Goal: Task Accomplishment & Management: Manage account settings

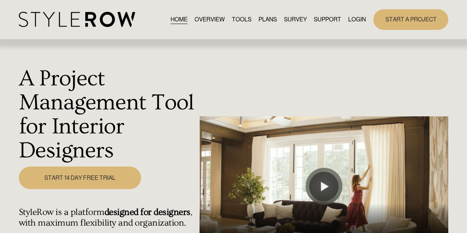
click at [352, 17] on link "LOGIN" at bounding box center [357, 19] width 18 height 10
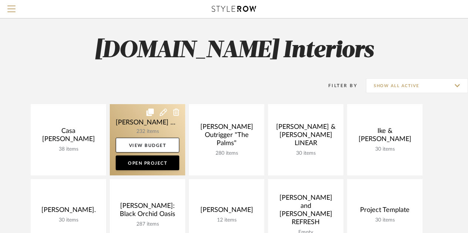
click at [148, 126] on link at bounding box center [147, 139] width 75 height 71
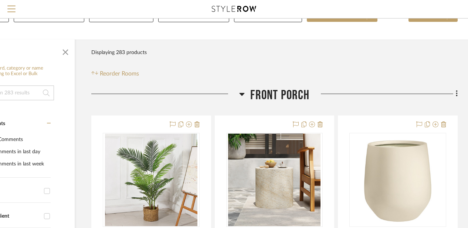
scroll to position [102, 64]
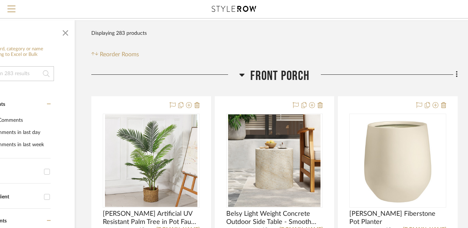
click at [243, 75] on icon at bounding box center [242, 74] width 6 height 9
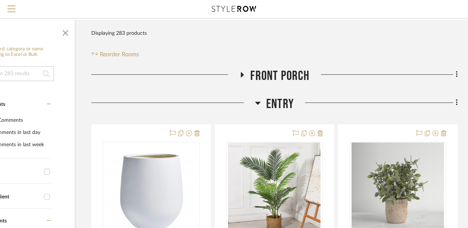
click at [256, 102] on icon at bounding box center [257, 103] width 5 height 3
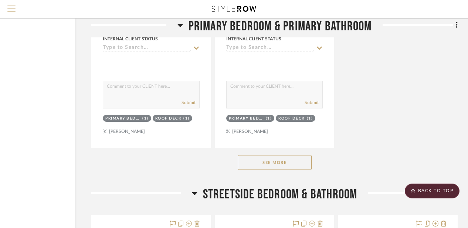
scroll to position [1088, 64]
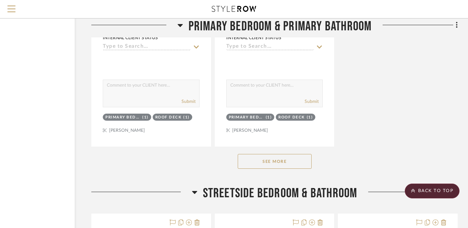
click at [259, 163] on button "See More" at bounding box center [275, 161] width 74 height 15
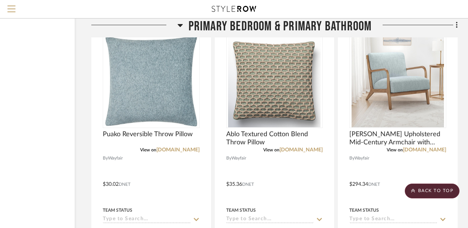
scroll to position [2863, 64]
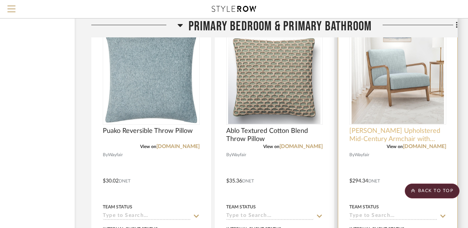
drag, startPoint x: 369, startPoint y: 132, endPoint x: 378, endPoint y: 135, distance: 9.8
drag, startPoint x: 378, startPoint y: 135, endPoint x: 399, endPoint y: 138, distance: 20.9
click at [399, 138] on span "Novak Upholstered Mid-Century Armchair with Wood Arms and Frame" at bounding box center [397, 135] width 97 height 16
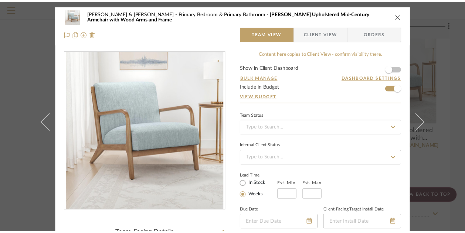
scroll to position [61, 0]
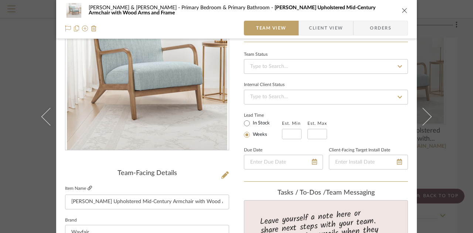
click at [89, 189] on icon at bounding box center [90, 188] width 4 height 4
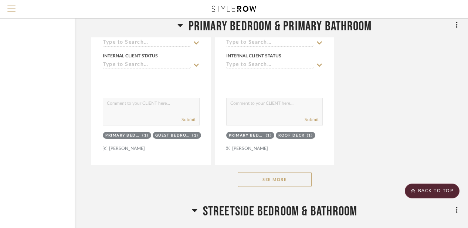
scroll to position [1119, 64]
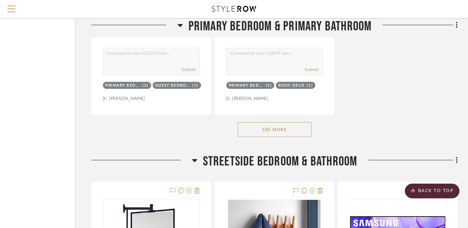
click at [276, 122] on div "See More" at bounding box center [274, 130] width 366 height 30
click at [276, 126] on button "See More" at bounding box center [275, 129] width 74 height 15
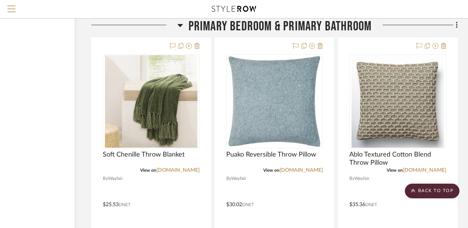
scroll to position [2843, 64]
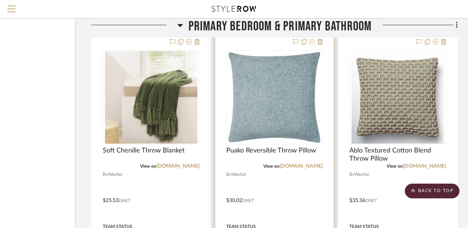
click at [312, 43] on icon at bounding box center [312, 42] width 6 height 6
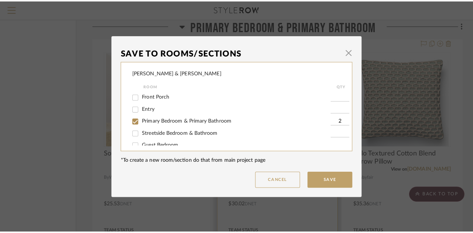
scroll to position [0, 0]
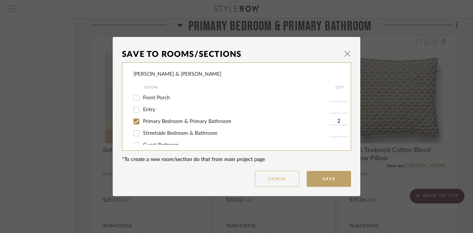
click at [292, 179] on button "Cancel" at bounding box center [277, 179] width 44 height 16
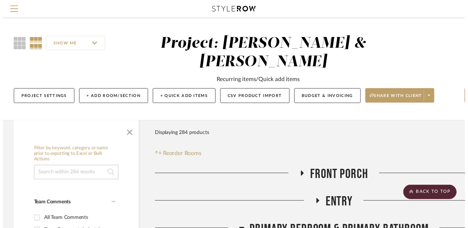
scroll to position [2843, 64]
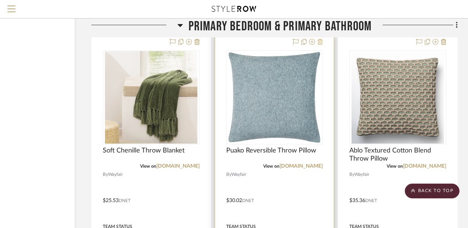
click at [321, 43] on icon at bounding box center [319, 42] width 5 height 6
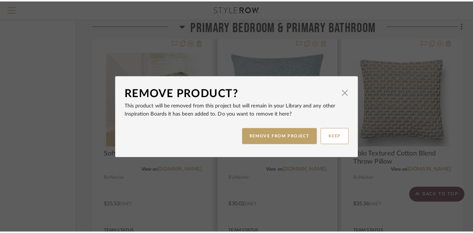
scroll to position [0, 0]
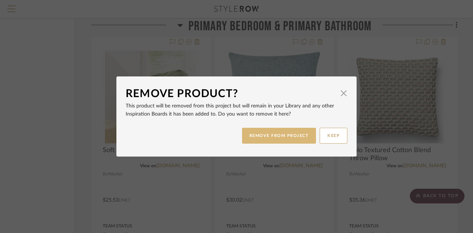
click at [277, 134] on button "REMOVE FROM PROJECT" at bounding box center [279, 136] width 74 height 16
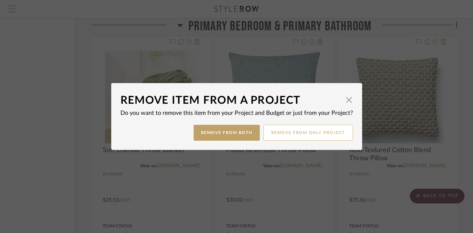
click at [277, 134] on button "Remove from only Project" at bounding box center [307, 133] width 89 height 16
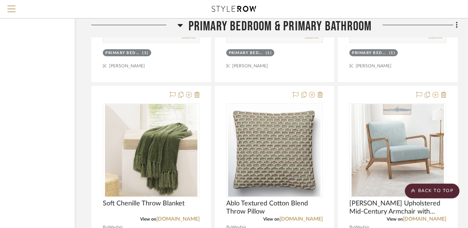
scroll to position [2786, 64]
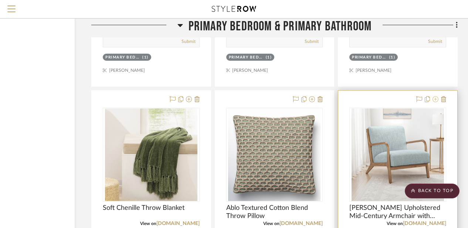
click at [434, 100] on icon at bounding box center [435, 99] width 6 height 6
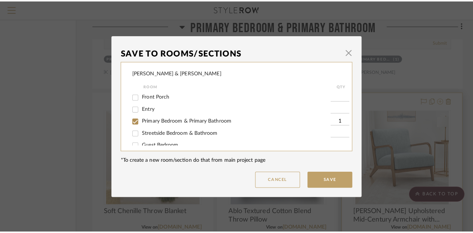
scroll to position [0, 0]
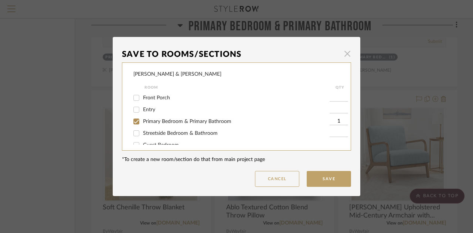
click at [343, 54] on span "button" at bounding box center [347, 53] width 15 height 15
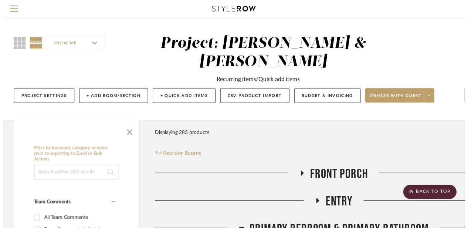
scroll to position [2786, 64]
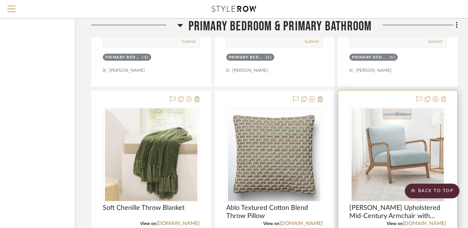
click at [443, 98] on icon at bounding box center [443, 99] width 5 height 6
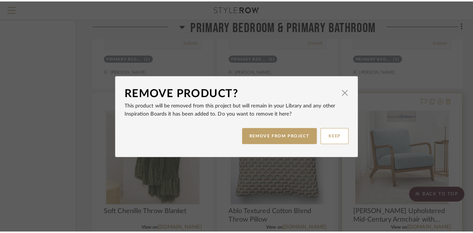
scroll to position [0, 0]
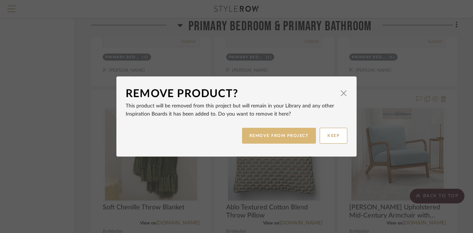
click at [250, 136] on button "REMOVE FROM PROJECT" at bounding box center [279, 136] width 74 height 16
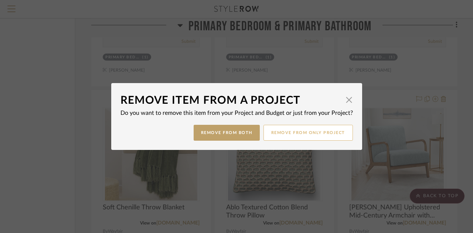
click at [324, 130] on button "Remove from only Project" at bounding box center [307, 133] width 89 height 16
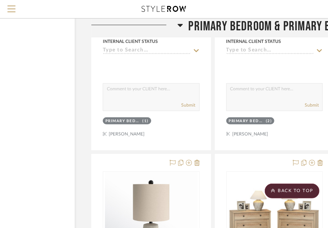
scroll to position [3046, 64]
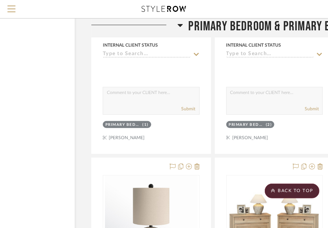
click at [179, 26] on icon at bounding box center [180, 25] width 6 height 9
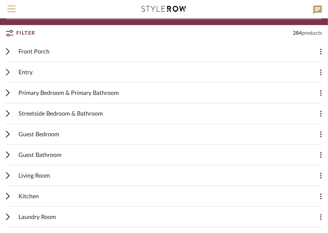
scroll to position [80, 0]
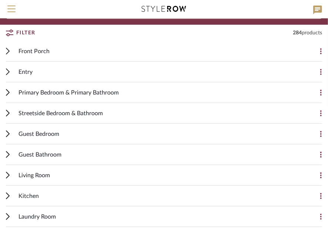
click at [60, 186] on div "Kitchen" at bounding box center [158, 196] width 280 height 20
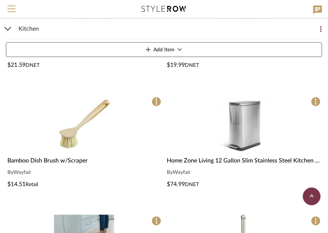
scroll to position [590, 0]
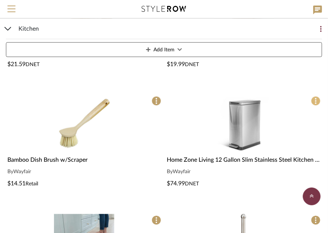
click at [316, 98] on icon at bounding box center [315, 101] width 1 height 6
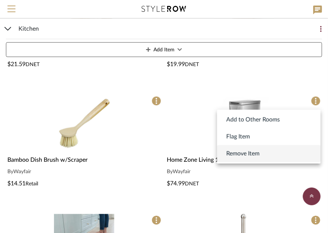
click at [245, 153] on span "Remove Item" at bounding box center [242, 153] width 33 height 9
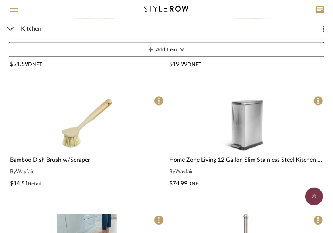
scroll to position [0, 0]
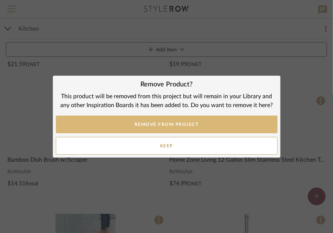
click at [214, 127] on button "REMOVE FROM PROJECT" at bounding box center [167, 125] width 222 height 18
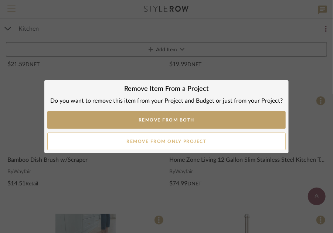
click at [207, 140] on button "Remove from only Project" at bounding box center [166, 142] width 238 height 18
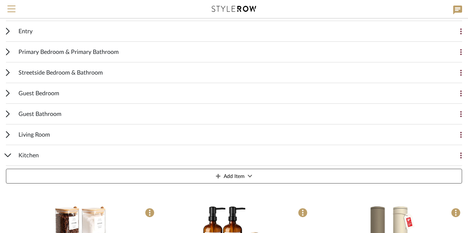
scroll to position [228, 0]
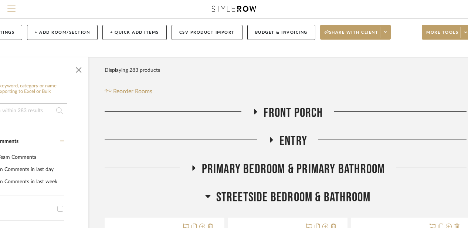
scroll to position [67, 51]
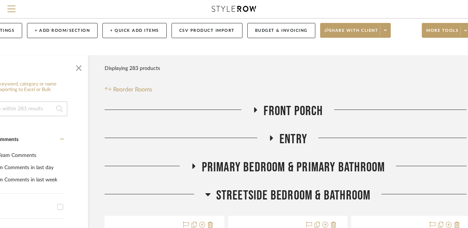
click at [269, 136] on icon at bounding box center [271, 138] width 9 height 6
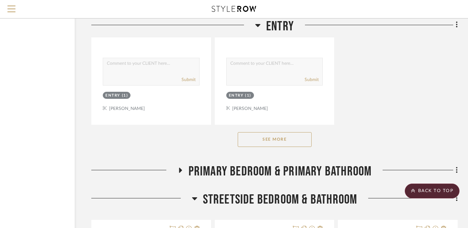
scroll to position [1081, 64]
click at [270, 137] on button "See More" at bounding box center [275, 139] width 74 height 15
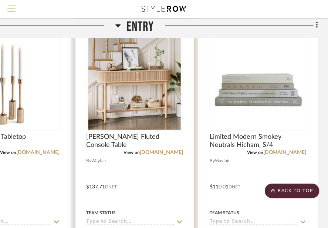
scroll to position [1190, 204]
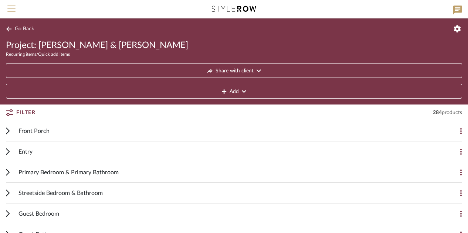
click at [87, 157] on div "Entry" at bounding box center [228, 151] width 420 height 20
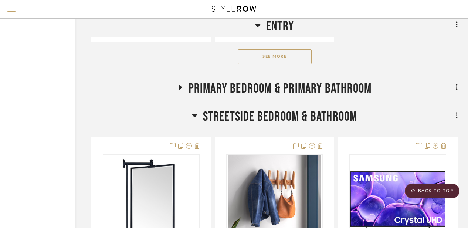
scroll to position [1138, 64]
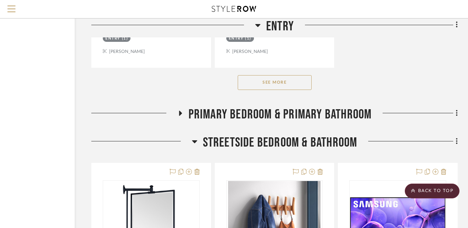
click at [249, 88] on button "See More" at bounding box center [275, 82] width 74 height 15
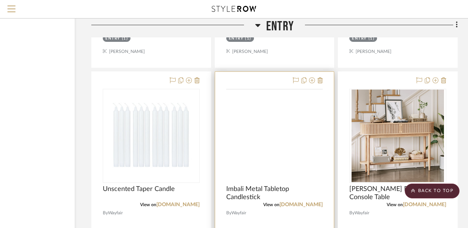
drag, startPoint x: 249, startPoint y: 88, endPoint x: 245, endPoint y: 101, distance: 13.4
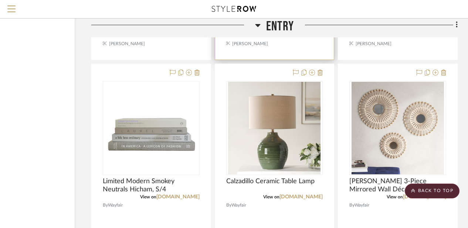
scroll to position [1476, 64]
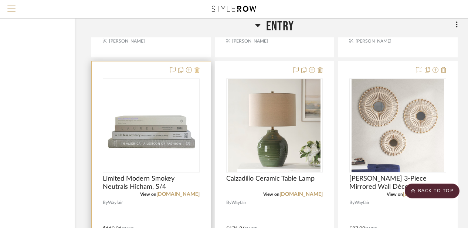
click at [199, 68] on icon at bounding box center [196, 70] width 5 height 6
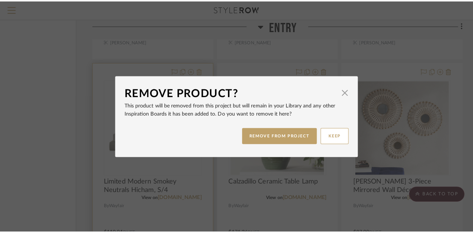
scroll to position [0, 0]
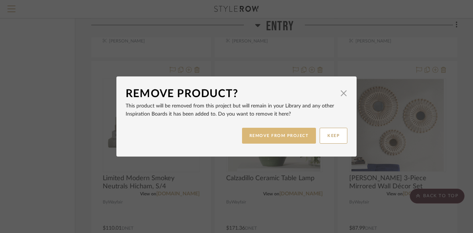
click at [289, 136] on button "REMOVE FROM PROJECT" at bounding box center [279, 136] width 74 height 16
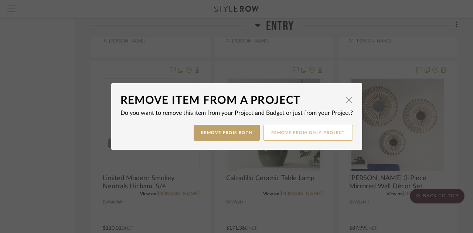
click at [315, 135] on button "Remove from only Project" at bounding box center [307, 133] width 89 height 16
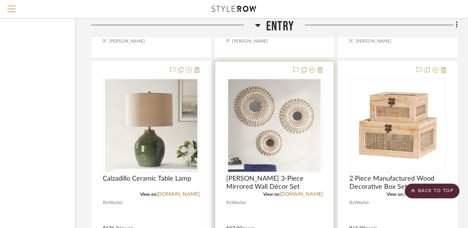
scroll to position [1463, 64]
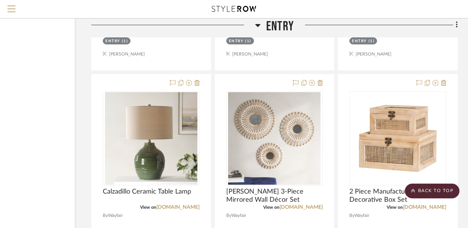
click at [257, 25] on icon at bounding box center [257, 25] width 5 height 3
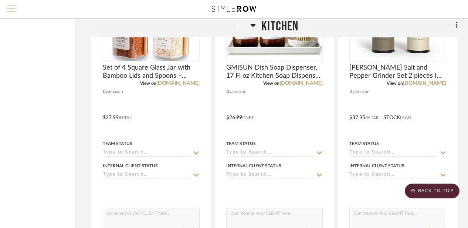
click at [252, 22] on icon at bounding box center [253, 25] width 6 height 9
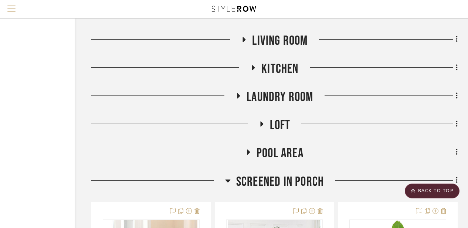
scroll to position [1317, 64]
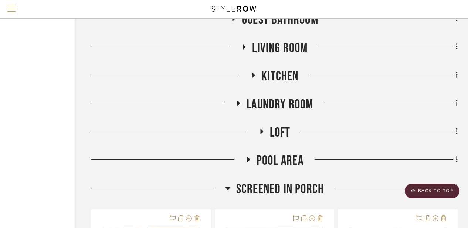
click at [245, 45] on icon at bounding box center [243, 47] width 9 height 6
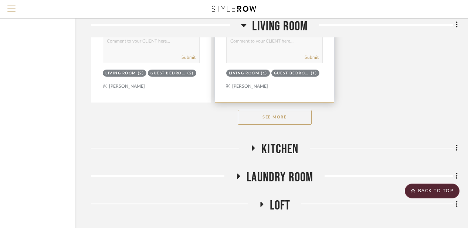
scroll to position [2263, 64]
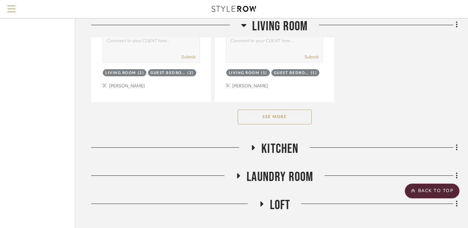
click at [281, 118] on button "See More" at bounding box center [275, 116] width 74 height 15
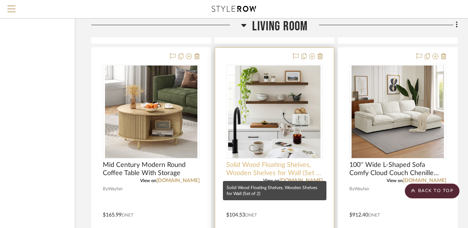
click at [270, 169] on span "Solid Wood Floating Shelves, Wooden Shelves for Wall (Set of 2)" at bounding box center [274, 169] width 97 height 16
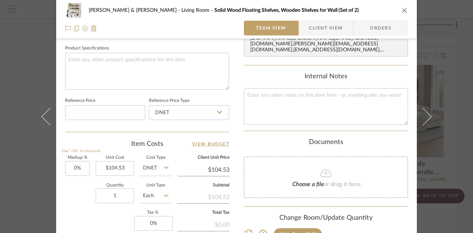
scroll to position [347, 0]
type input "2"
click at [91, 191] on div "Quantity 2 Unit Type Each" at bounding box center [118, 196] width 106 height 26
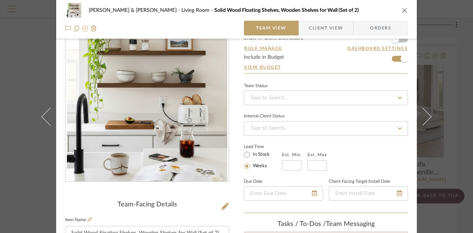
scroll to position [0, 0]
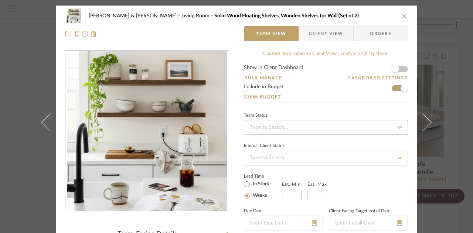
click at [402, 13] on icon "close" at bounding box center [405, 16] width 6 height 6
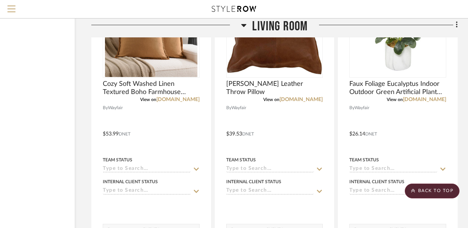
scroll to position [1738, 64]
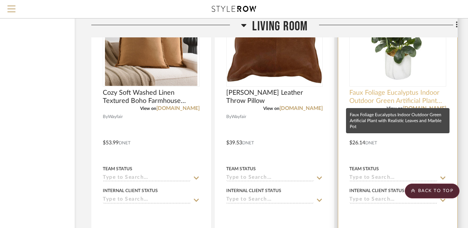
click at [360, 98] on span "Faux Foliage Eucalyptus Indoor Outdoor Green Artificial Plant with Realistic Le…" at bounding box center [397, 97] width 97 height 16
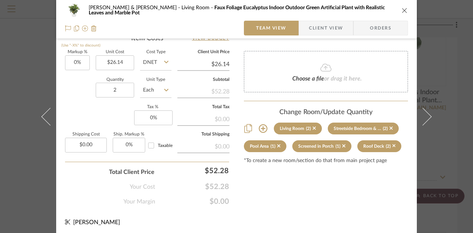
scroll to position [453, 0]
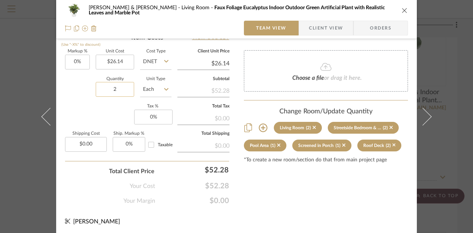
click at [111, 87] on input "2" at bounding box center [115, 89] width 38 height 15
type input "3"
click at [86, 168] on div "Total Client Price $52.28" at bounding box center [147, 168] width 164 height 15
click at [398, 8] on div "[PERSON_NAME] & [PERSON_NAME] Living Room Faux Foliage Eucalyptus Indoor Outdoo…" at bounding box center [236, 10] width 343 height 15
click at [402, 9] on icon "close" at bounding box center [405, 10] width 6 height 6
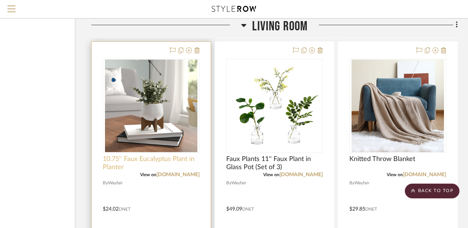
click at [145, 164] on span "10.75'' Faux Eucalyptus Plant in Planter" at bounding box center [151, 163] width 97 height 16
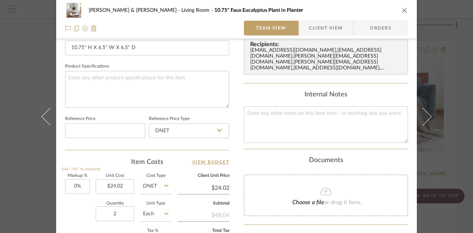
scroll to position [352, 0]
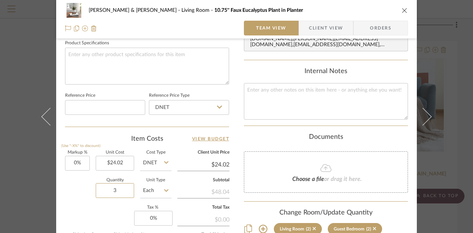
type input "3"
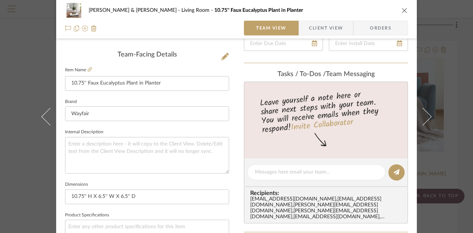
scroll to position [162, 0]
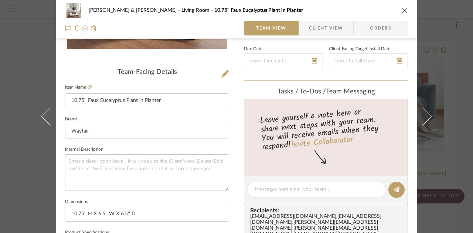
click at [403, 9] on icon "close" at bounding box center [405, 10] width 6 height 6
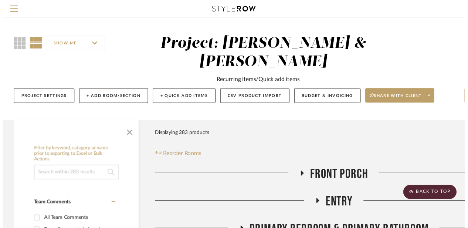
scroll to position [1999, 64]
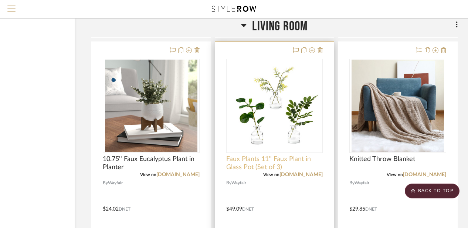
click at [279, 158] on span "Faux Plants 11'' Faux Plant in Glass Pot (Set of 3)" at bounding box center [274, 163] width 97 height 16
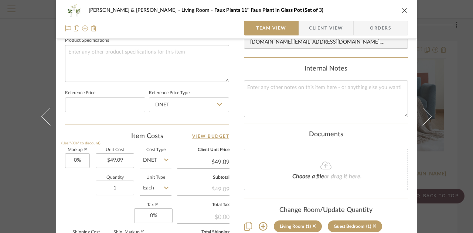
scroll to position [355, 0]
type input "2"
click at [100, 175] on label "Quantity" at bounding box center [115, 177] width 38 height 4
click at [402, 7] on icon "close" at bounding box center [405, 10] width 6 height 6
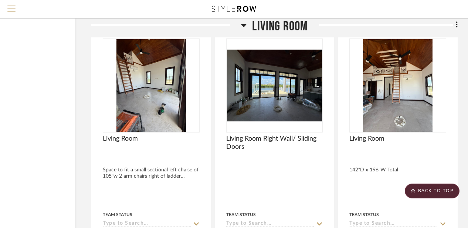
scroll to position [3003, 64]
